Goal: Communication & Community: Answer question/provide support

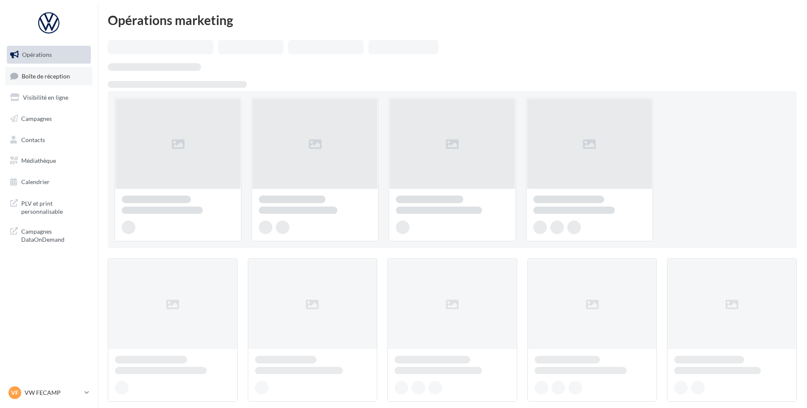
click at [34, 82] on link "Boîte de réception" at bounding box center [48, 76] width 87 height 18
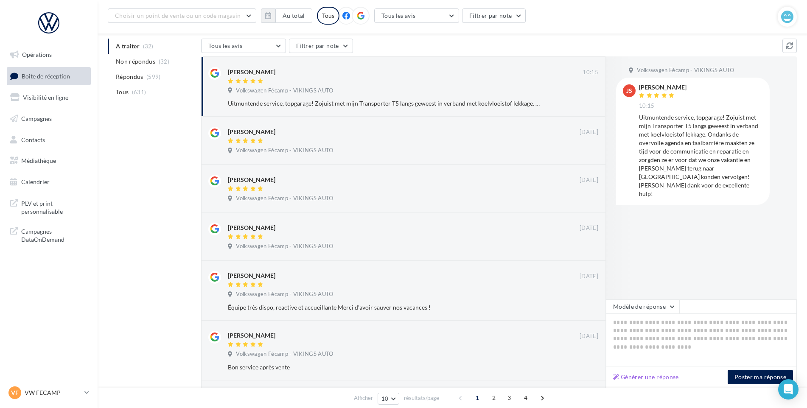
scroll to position [85, 0]
click at [655, 378] on button "Générer une réponse" at bounding box center [646, 377] width 73 height 10
type textarea "**********"
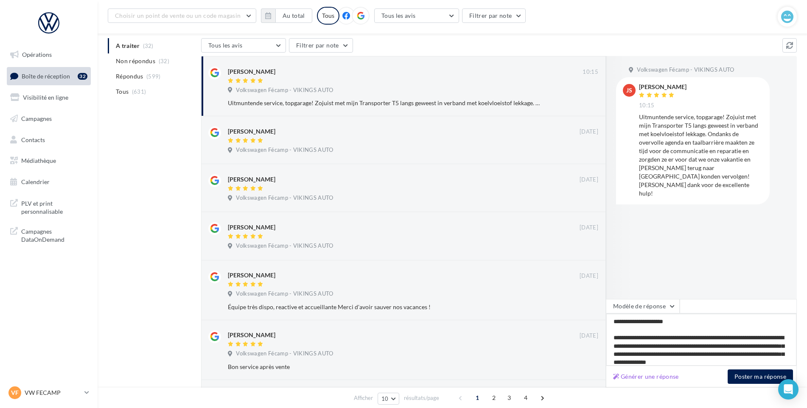
click at [651, 329] on textarea "**********" at bounding box center [701, 340] width 191 height 53
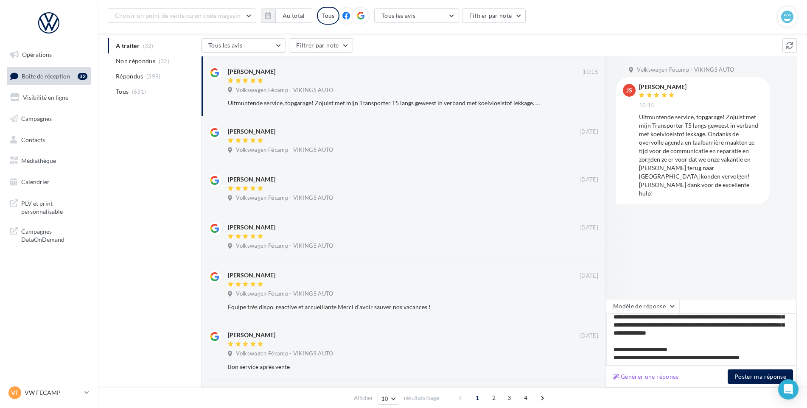
scroll to position [46, 0]
drag, startPoint x: 613, startPoint y: 321, endPoint x: 808, endPoint y: 373, distance: 201.9
click at [807, 323] on html "Opérations Boîte de réception 32 Visibilité en ligne Campagnes Contacts Médiath…" at bounding box center [403, 119] width 807 height 408
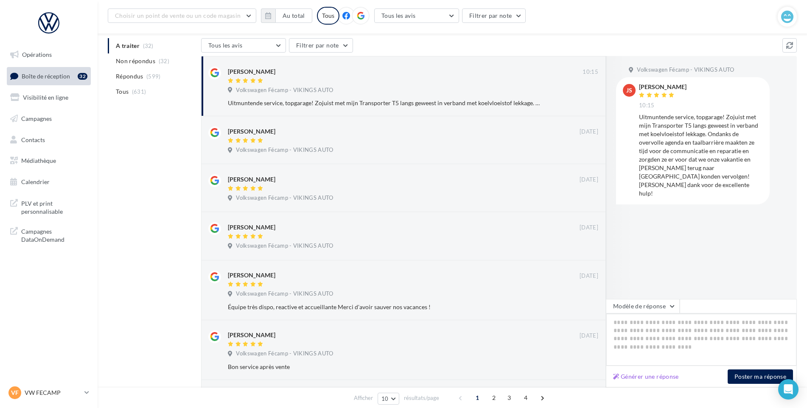
scroll to position [0, 0]
click at [72, 387] on nav "Opérations Boîte de réception 32 Visibilité en ligne Campagnes Contacts Médiath…" at bounding box center [49, 204] width 98 height 408
click at [72, 387] on div "VF VW FECAMP vw-stl-vau" at bounding box center [44, 393] width 73 height 13
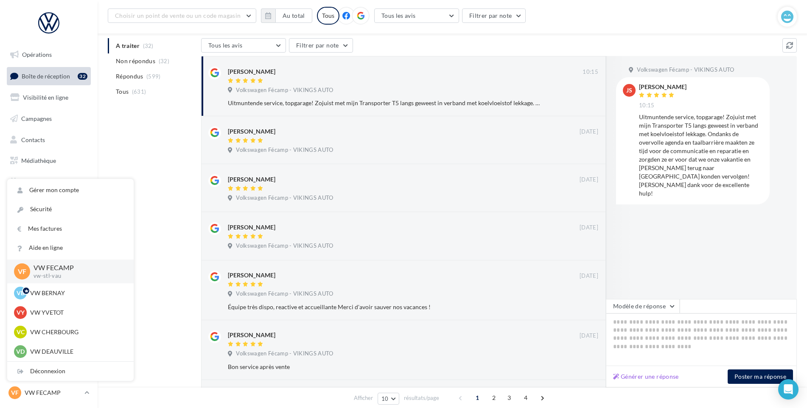
scroll to position [255, 0]
click at [73, 270] on p "VW COUTANCES" at bounding box center [76, 273] width 93 height 8
